Goal: Information Seeking & Learning: Learn about a topic

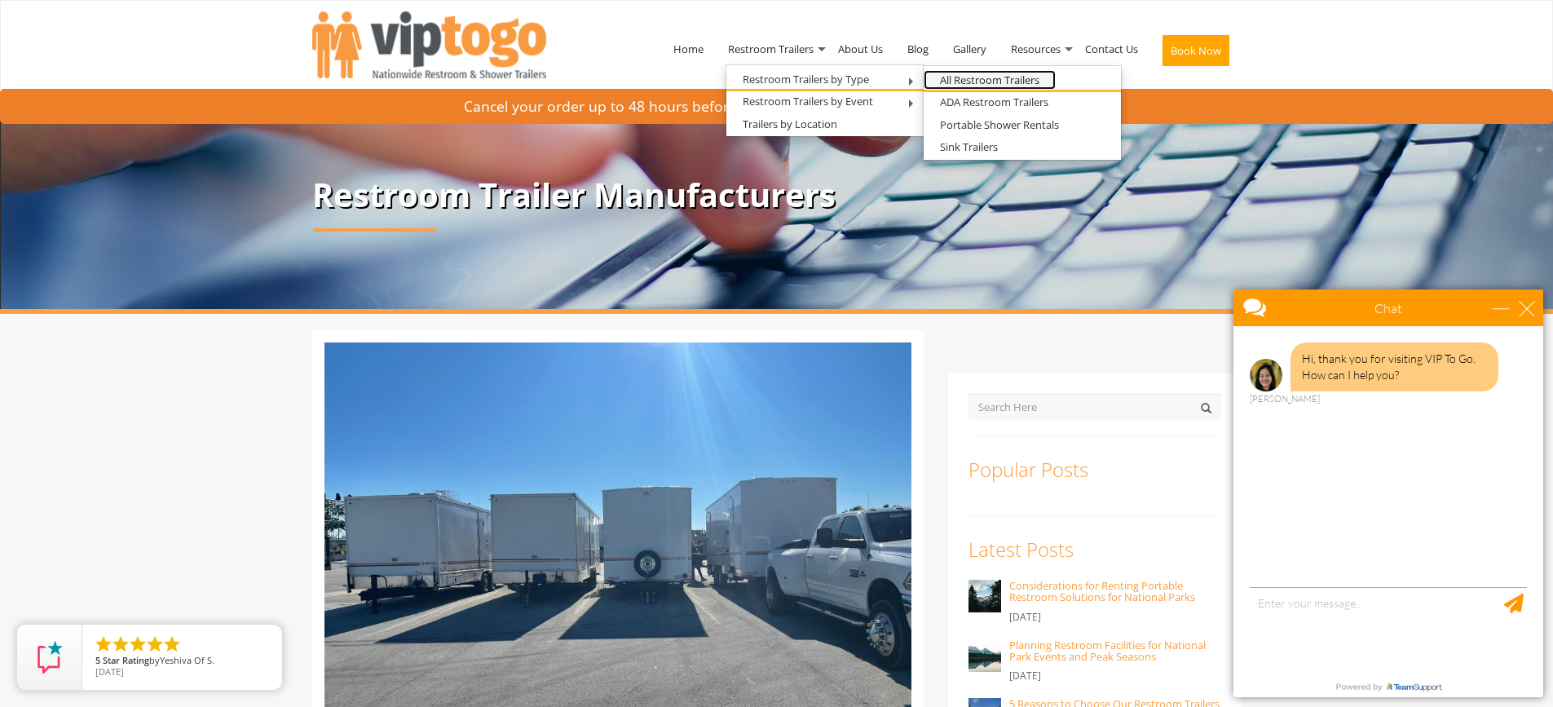
click at [950, 86] on link "All Restroom Trailers" at bounding box center [990, 80] width 132 height 20
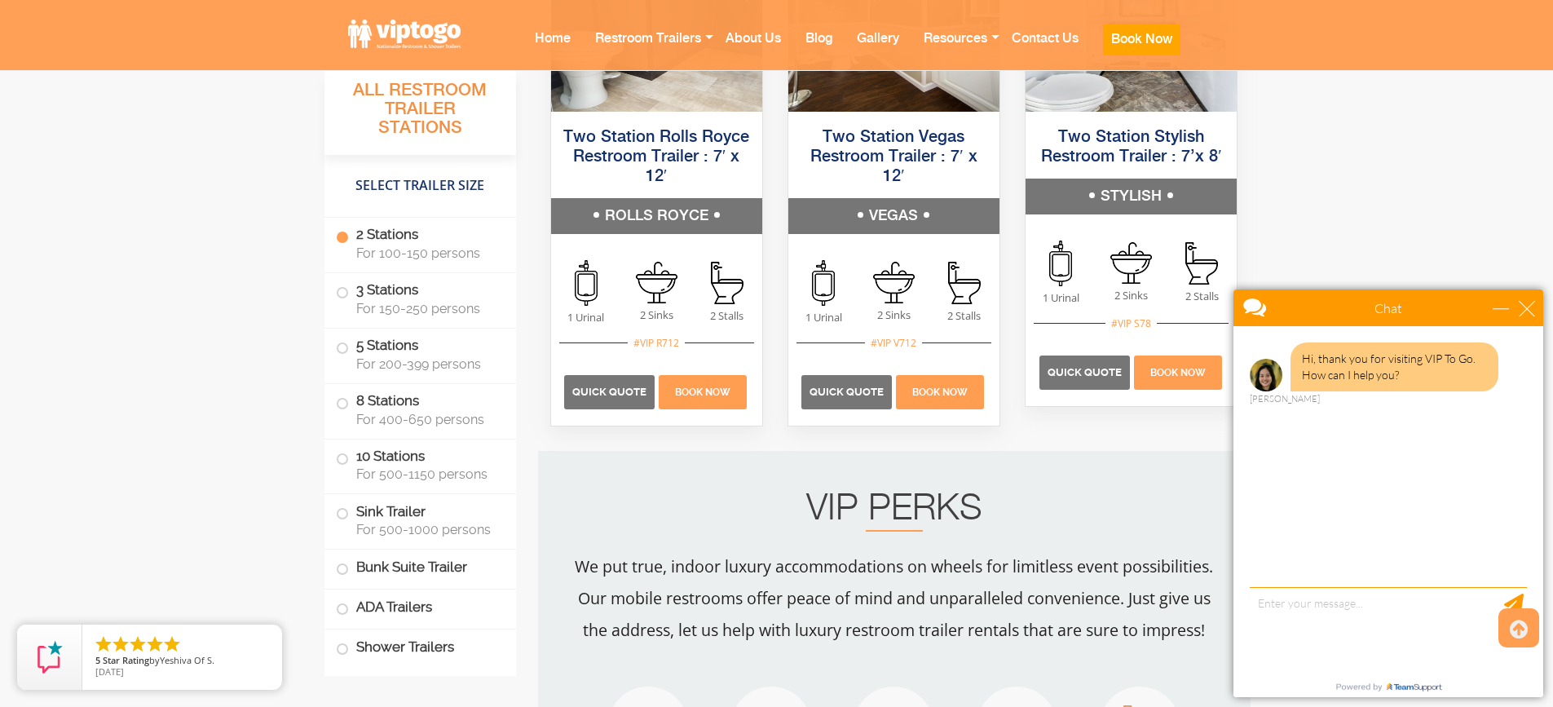
scroll to position [1396, 0]
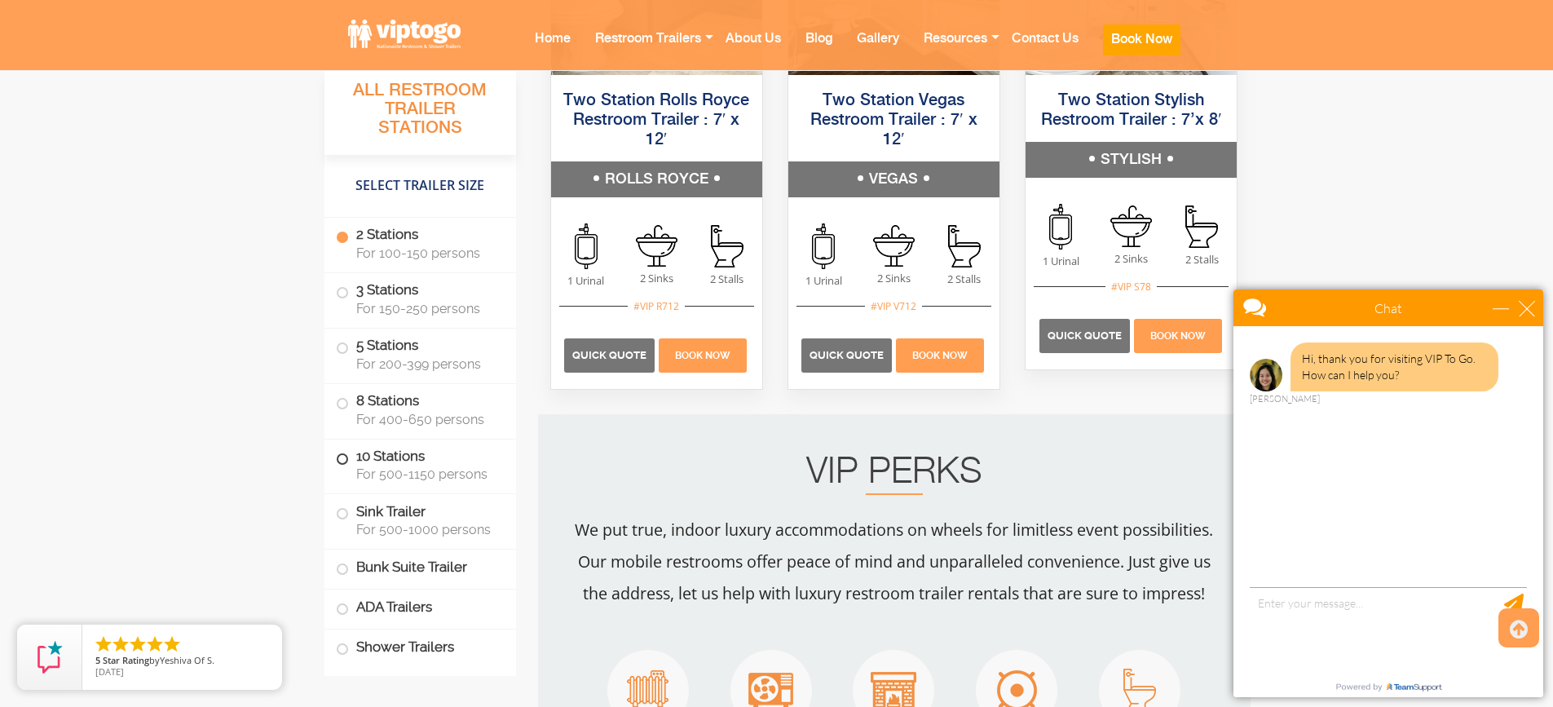
click at [349, 461] on label "10 Stations For 500-1150 persons" at bounding box center [420, 464] width 169 height 51
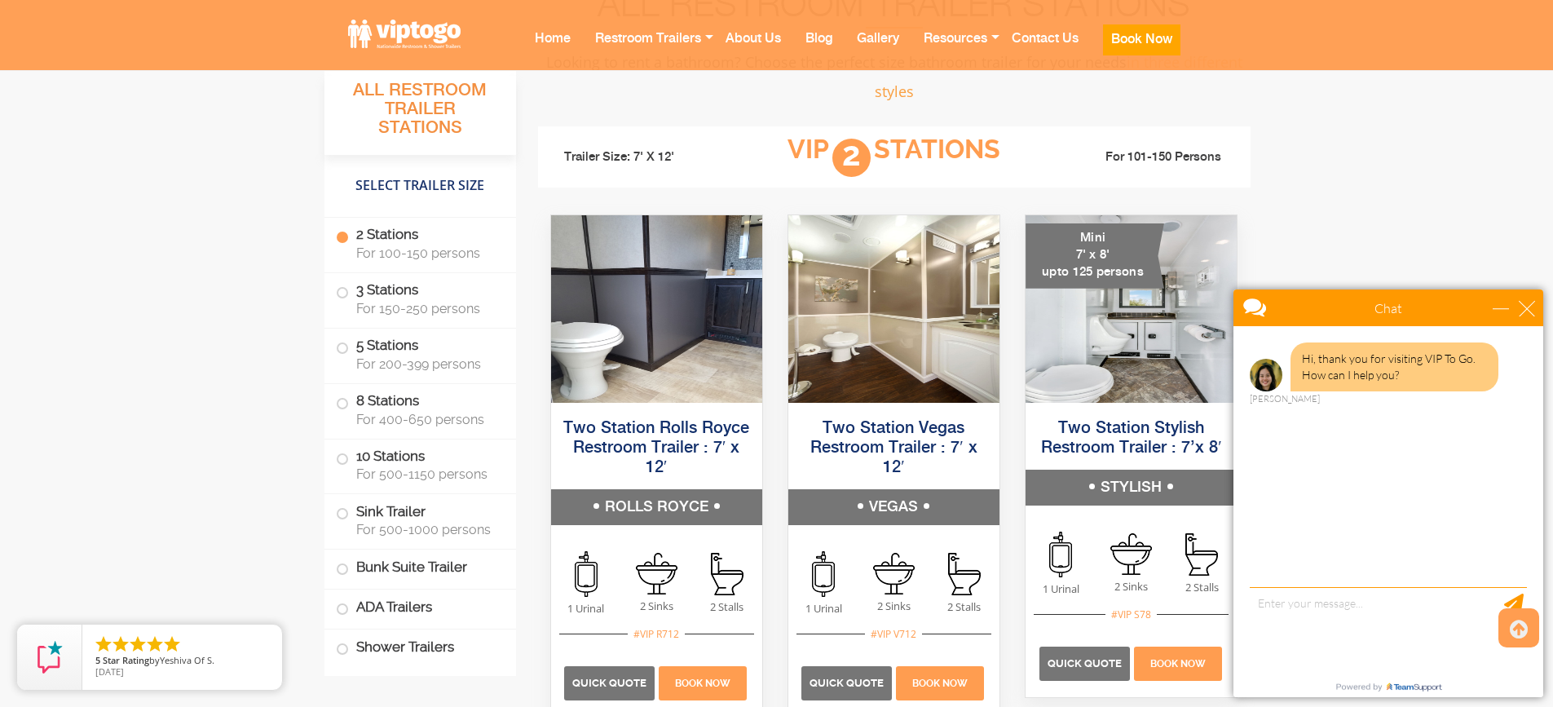
scroll to position [1015, 0]
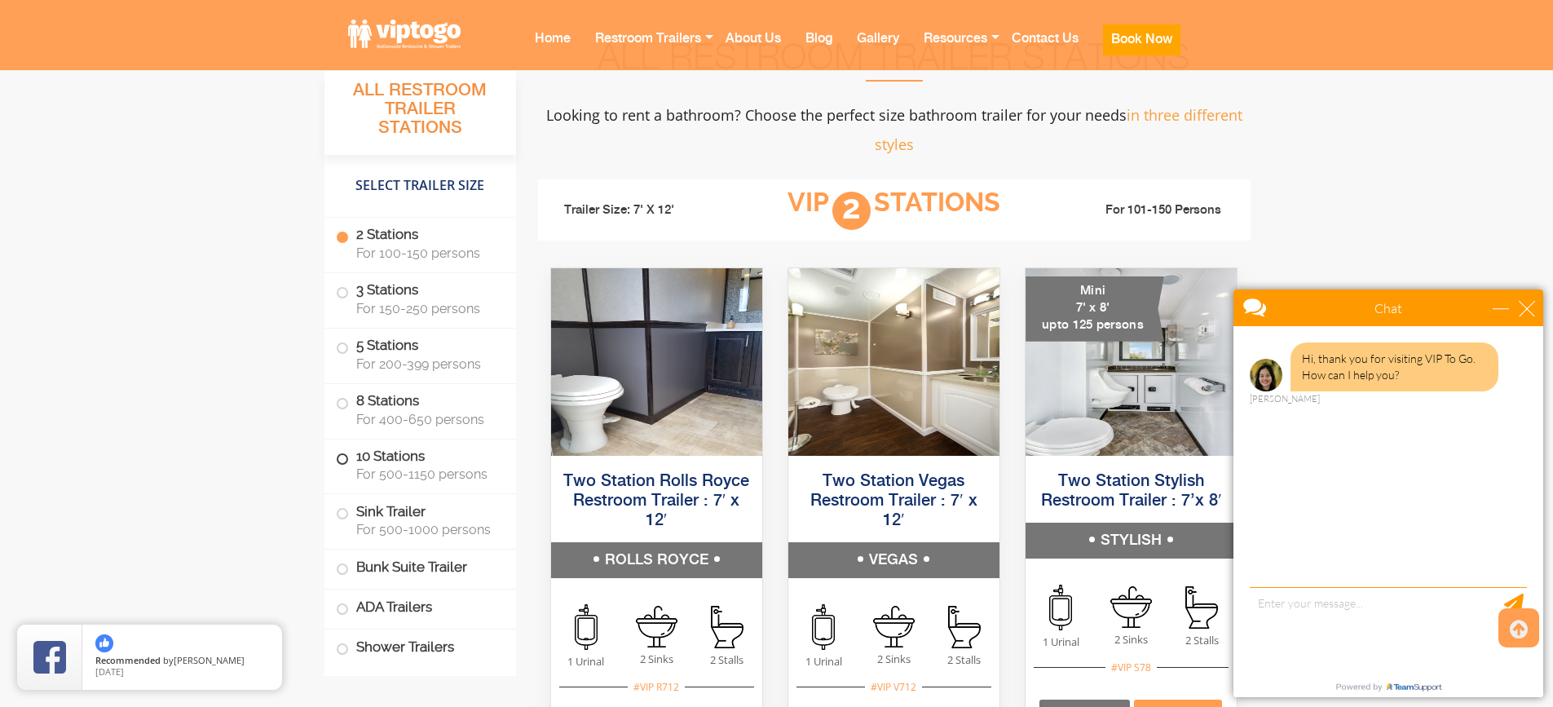
click at [339, 461] on span at bounding box center [342, 458] width 7 height 7
click at [345, 455] on span at bounding box center [342, 458] width 7 height 7
click at [342, 457] on span at bounding box center [342, 458] width 7 height 7
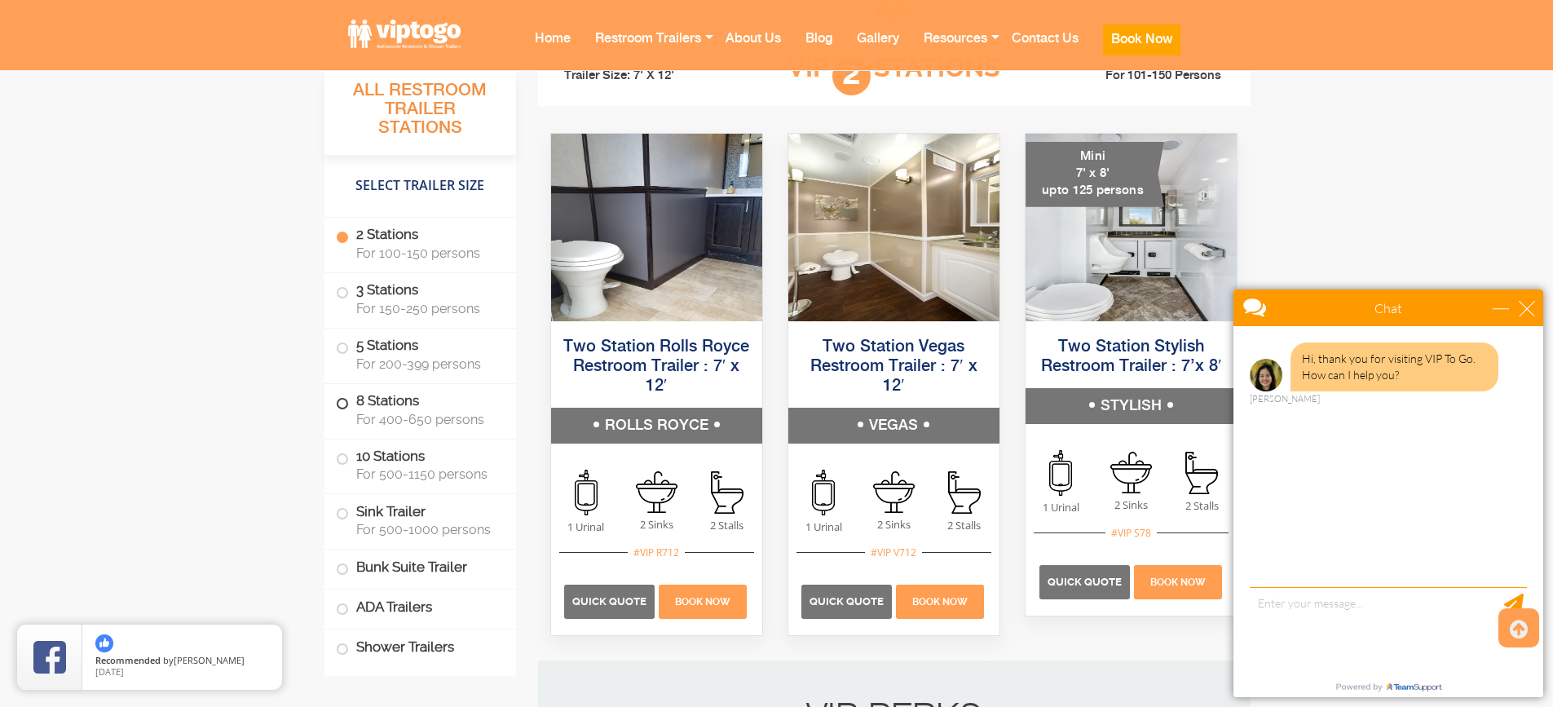
scroll to position [1205, 0]
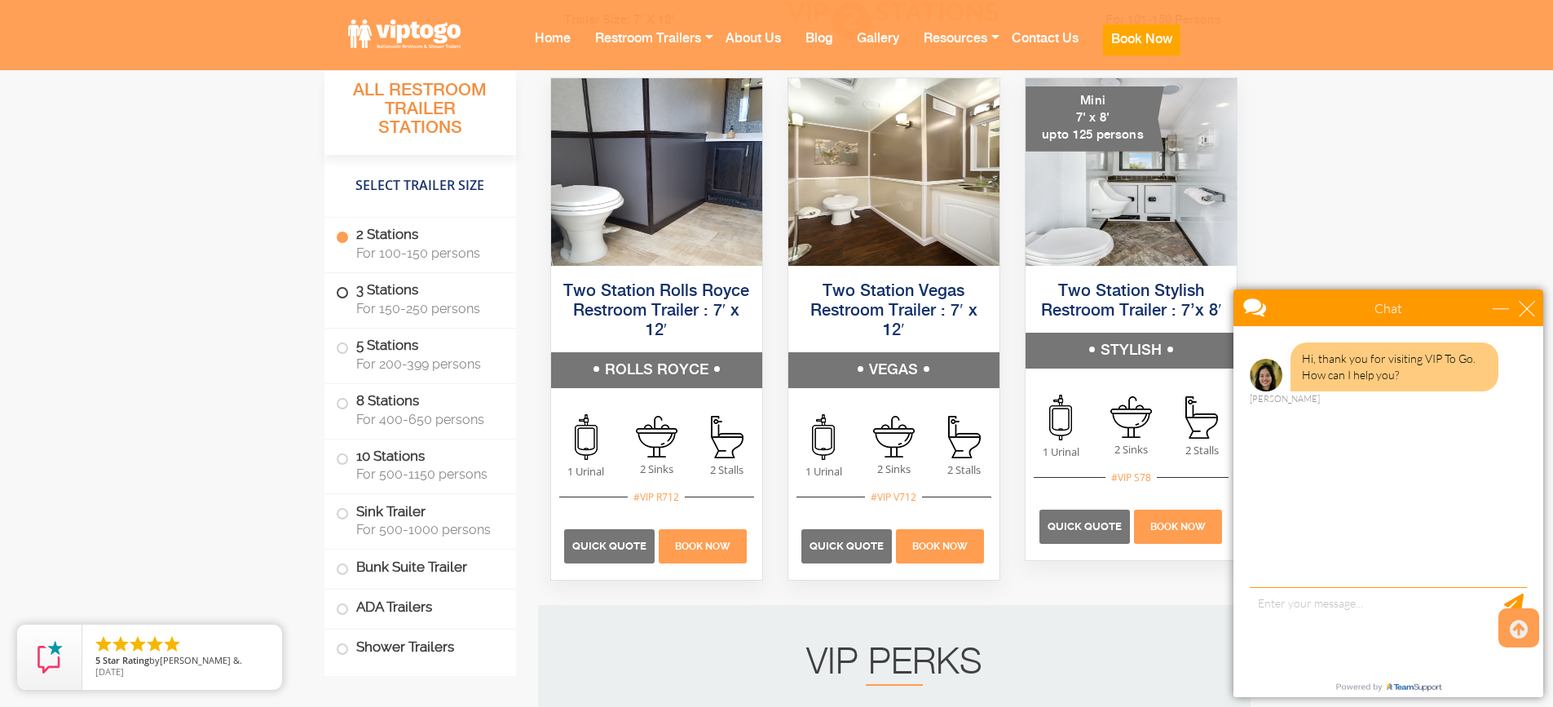
click at [348, 298] on label "3 Stations For 150-250 persons" at bounding box center [420, 298] width 169 height 51
click at [399, 498] on label "Sink Trailer For 500-1000 persons" at bounding box center [420, 519] width 169 height 51
click at [401, 440] on label "10 Stations For 500-1150 persons" at bounding box center [420, 464] width 169 height 51
click at [398, 450] on label "10 Stations For 500-1150 persons" at bounding box center [420, 464] width 169 height 51
click at [397, 450] on label "10 Stations For 500-1150 persons" at bounding box center [420, 464] width 169 height 51
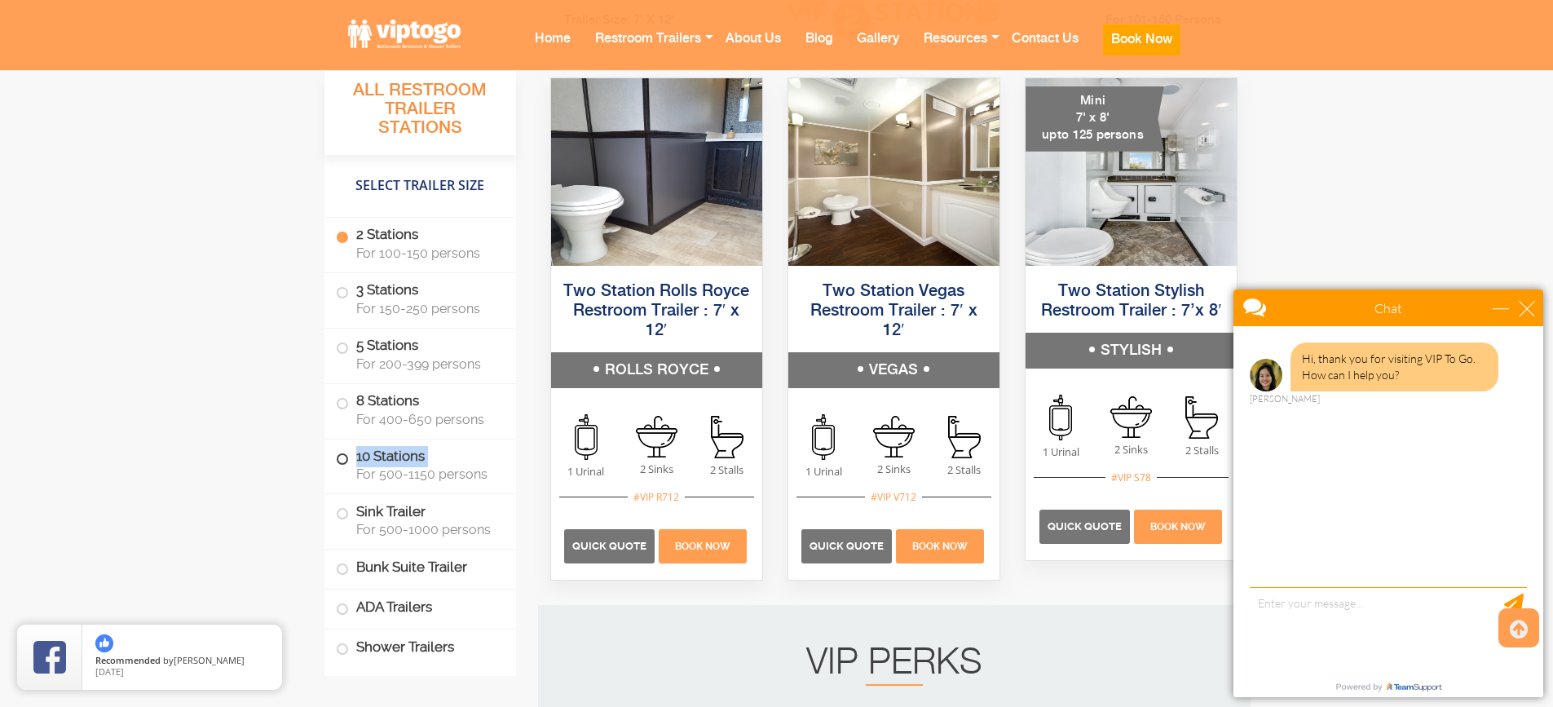
click at [397, 451] on label "10 Stations For 500-1150 persons" at bounding box center [420, 464] width 169 height 51
click at [352, 466] on label "10 Stations For 500-1150 persons" at bounding box center [420, 464] width 169 height 51
click at [331, 452] on li "10 Stations For 500-1150 persons" at bounding box center [420, 466] width 192 height 55
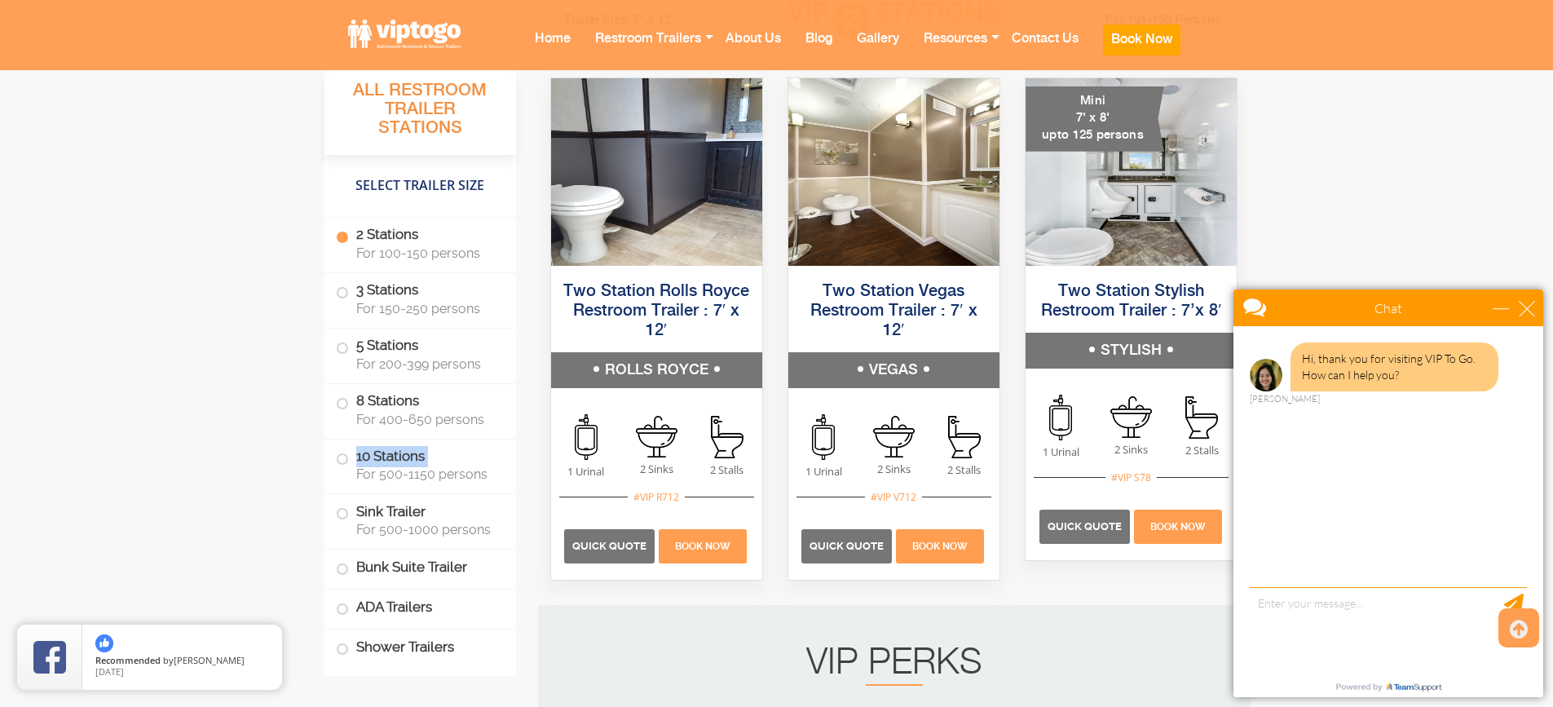
click at [331, 452] on li "10 Stations For 500-1150 persons" at bounding box center [420, 466] width 192 height 55
click at [438, 183] on h4 "Select Trailer Size" at bounding box center [420, 185] width 192 height 47
click at [339, 456] on span at bounding box center [342, 458] width 7 height 7
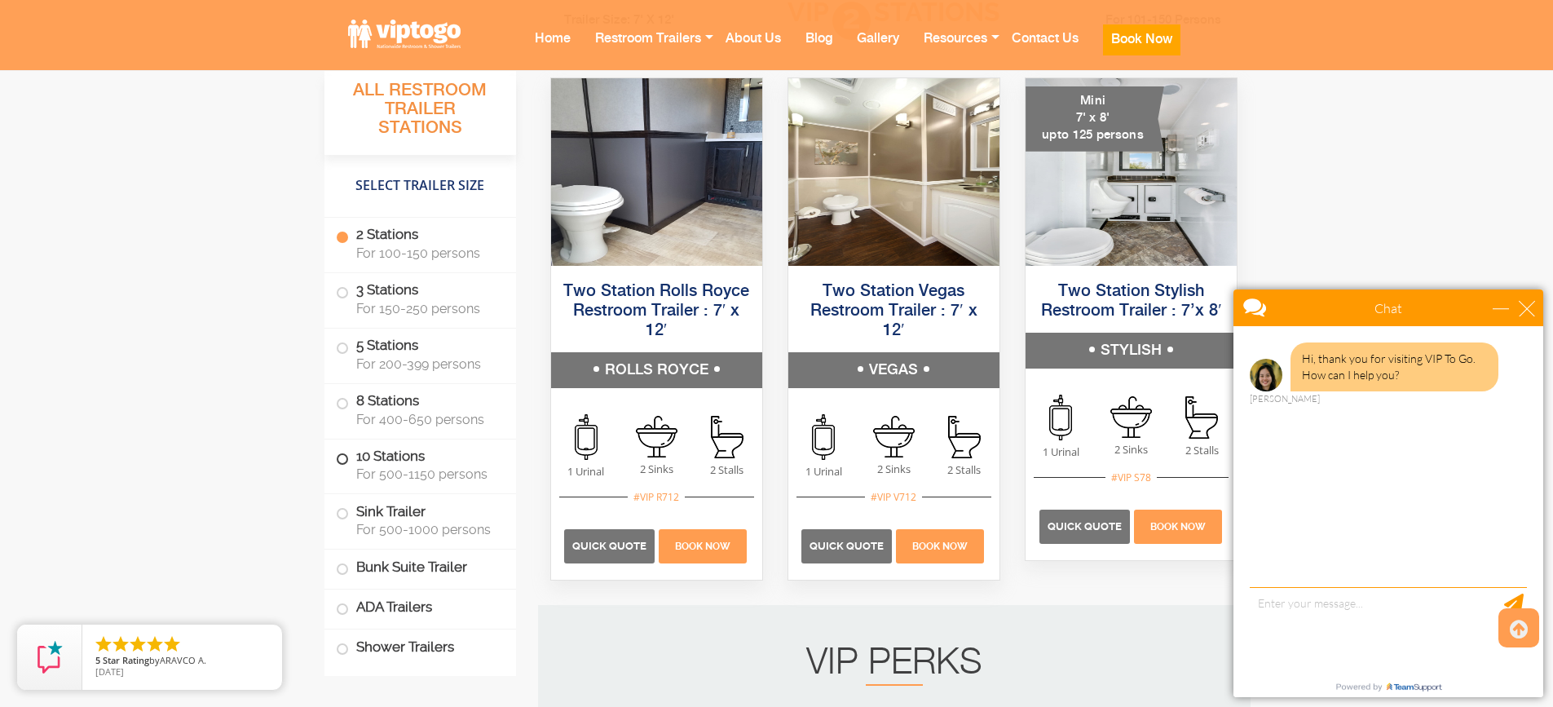
click at [339, 456] on span at bounding box center [342, 458] width 7 height 7
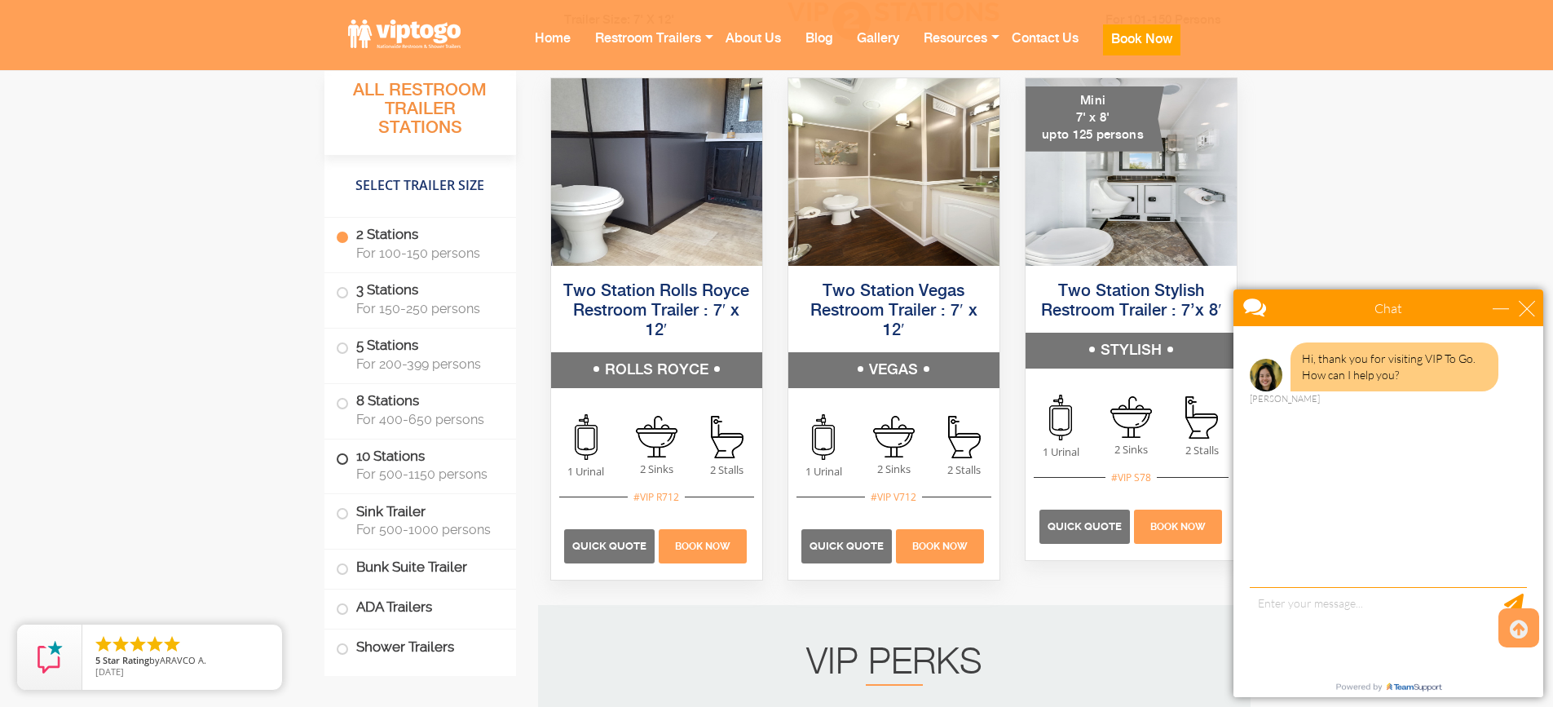
click at [339, 456] on span at bounding box center [342, 458] width 7 height 7
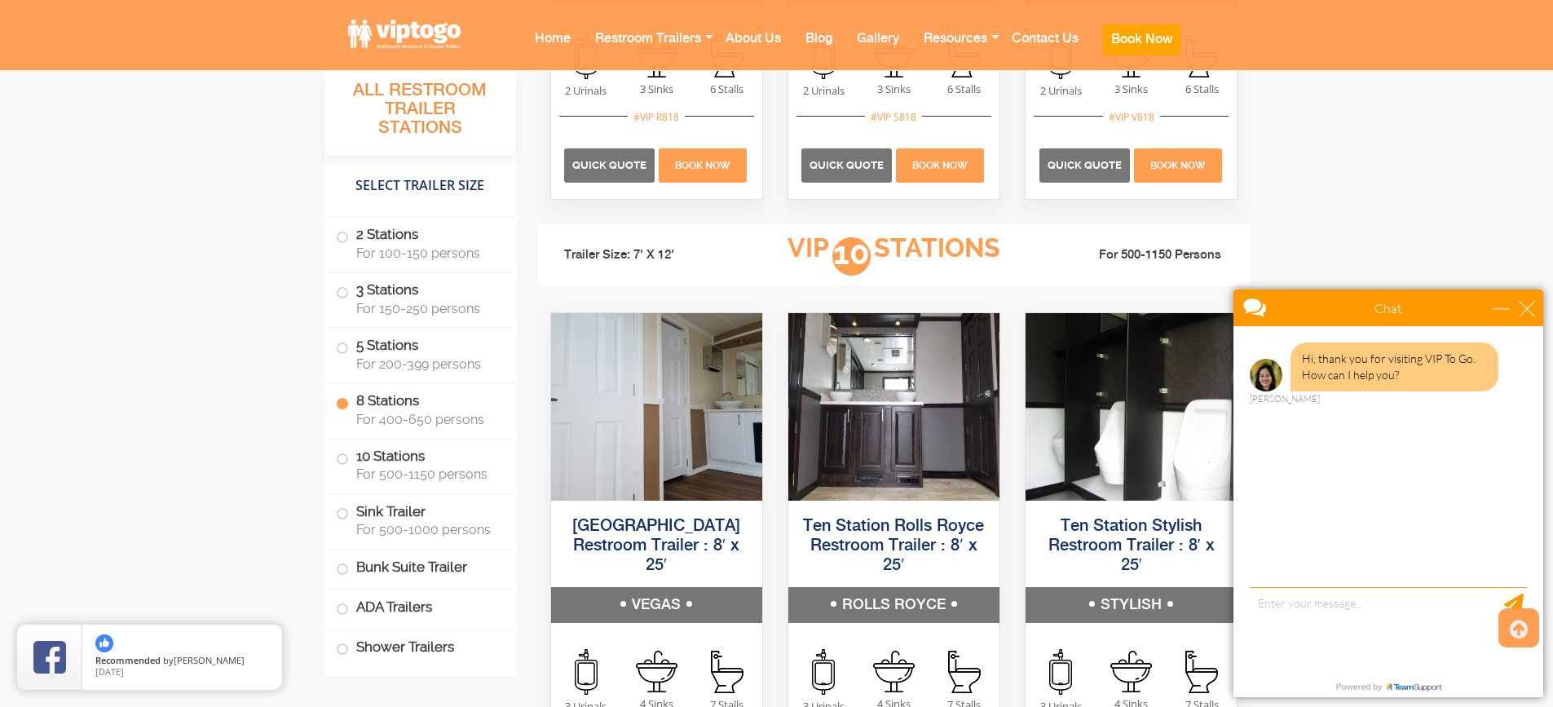
scroll to position [4058, 0]
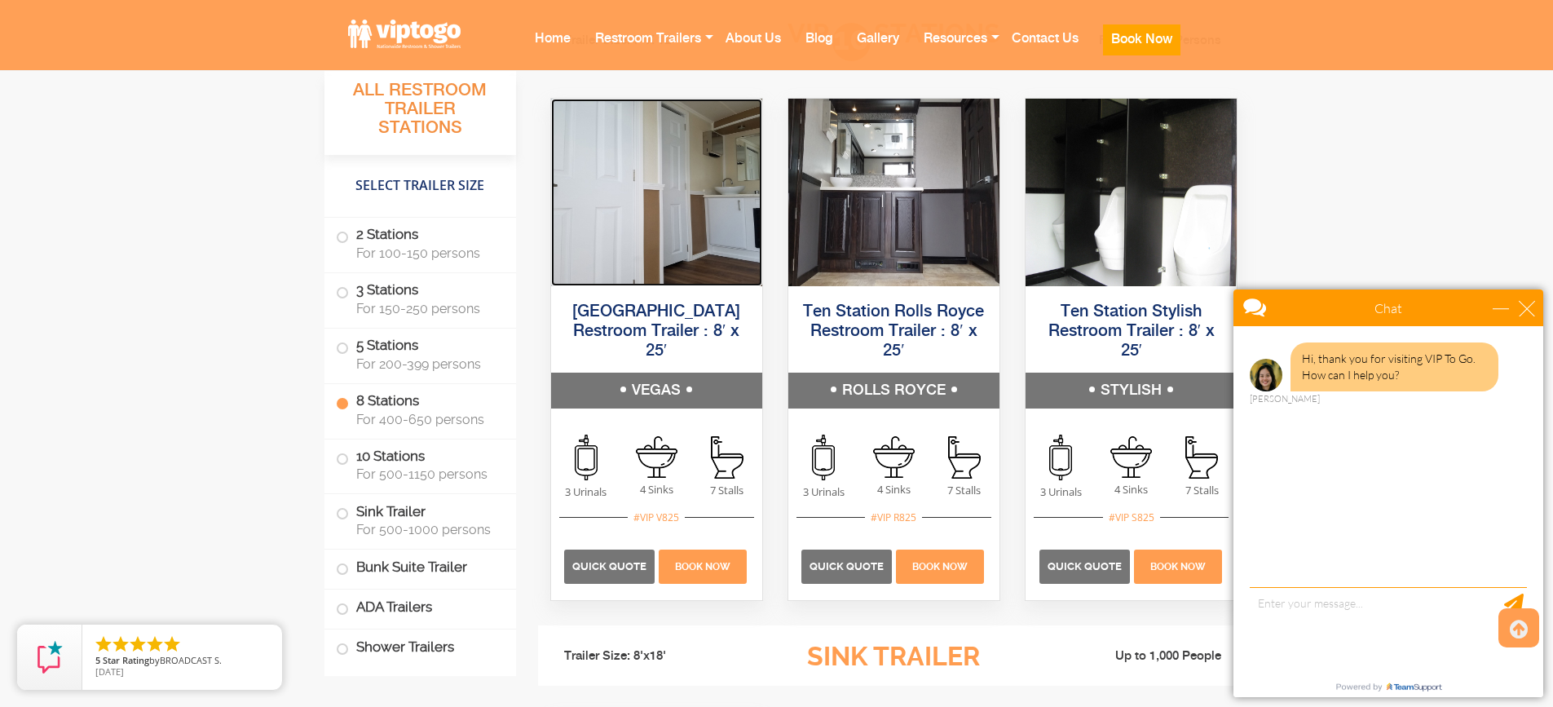
click at [644, 224] on img at bounding box center [656, 192] width 211 height 187
